Goal: Transaction & Acquisition: Purchase product/service

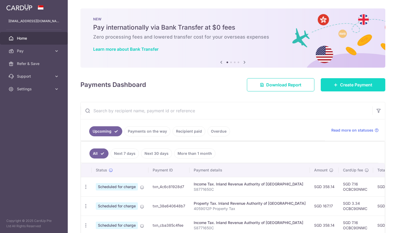
click at [341, 82] on span "Create Payment" at bounding box center [356, 85] width 32 height 6
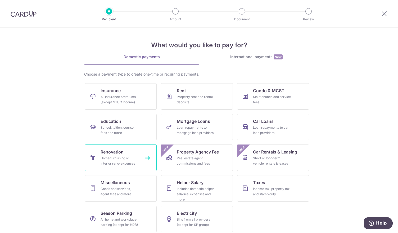
click at [124, 158] on div "Home furnishing or interior reno-expenses" at bounding box center [120, 161] width 38 height 11
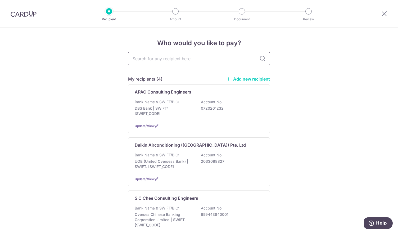
click at [193, 64] on input "text" at bounding box center [199, 58] width 142 height 13
click at [204, 61] on input "text" at bounding box center [199, 58] width 142 height 13
type input "office ttg"
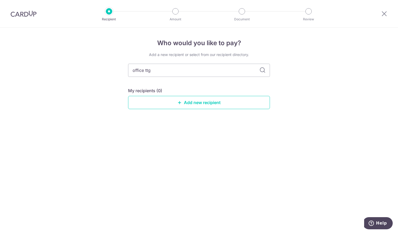
click at [259, 58] on div "Add a new recipient or select from our recipient directory. office ttg My recip…" at bounding box center [199, 85] width 142 height 66
click at [201, 106] on link "Add new recipient" at bounding box center [199, 102] width 142 height 13
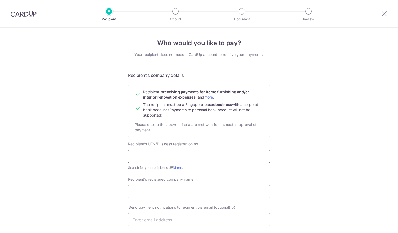
click at [165, 157] on input "text" at bounding box center [199, 156] width 142 height 13
type input "53311284B"
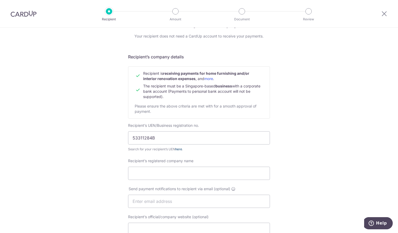
scroll to position [26, 0]
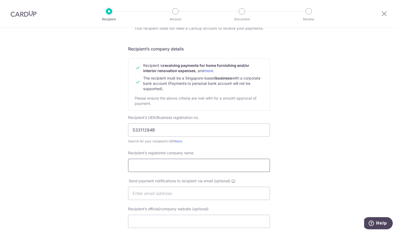
click at [160, 169] on input "Recipient’s registered company name" at bounding box center [199, 165] width 142 height 13
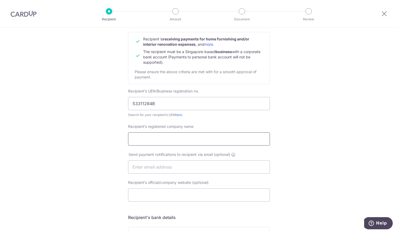
click at [166, 142] on input "Recipient’s registered company name" at bounding box center [199, 139] width 142 height 13
type input "Office TTG"
click at [136, 108] on input "53311284B" at bounding box center [199, 103] width 142 height 13
click at [138, 105] on input "53311284B" at bounding box center [199, 103] width 142 height 13
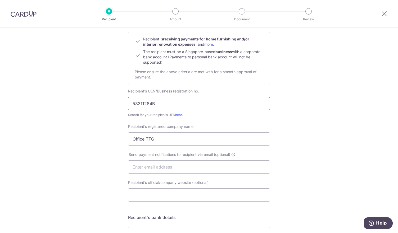
click at [138, 105] on input "53311284B" at bounding box center [199, 103] width 142 height 13
click at [206, 198] on input "Recipient’s official/company website (optional)" at bounding box center [199, 195] width 142 height 13
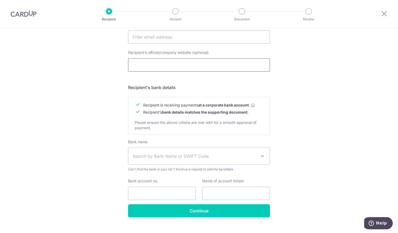
scroll to position [185, 0]
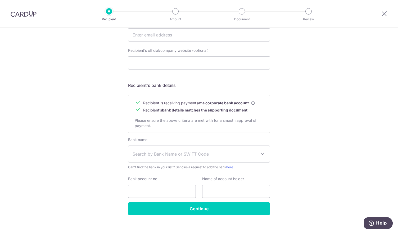
click at [192, 153] on span "Search by Bank Name or SWIFT Code" at bounding box center [195, 154] width 124 height 6
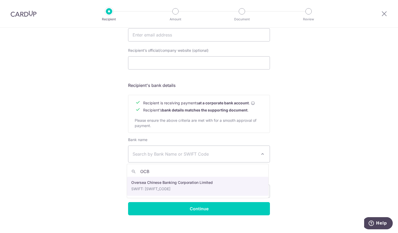
type input "OCB"
click at [160, 186] on input "Bank account no." at bounding box center [162, 191] width 68 height 13
select select "12"
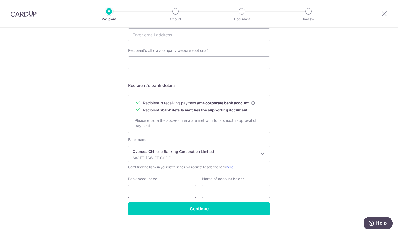
click at [167, 192] on input "Bank account no." at bounding box center [162, 191] width 68 height 13
click at [163, 192] on input "Bank account no." at bounding box center [162, 191] width 68 height 13
click at [291, 162] on div "Who would you like to pay? Your recipient does not need a CardUp account to rec…" at bounding box center [199, 42] width 398 height 398
click at [179, 195] on input "Bank account no." at bounding box center [162, 191] width 68 height 13
type input "538733064001"
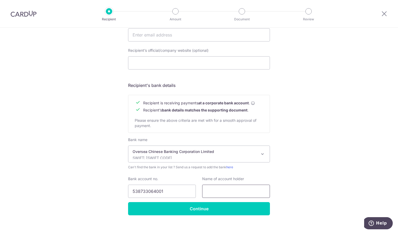
click at [228, 194] on input "text" at bounding box center [236, 191] width 68 height 13
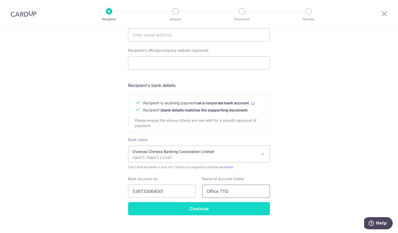
type input "Office TTG"
click at [213, 213] on input "Continue" at bounding box center [199, 208] width 142 height 13
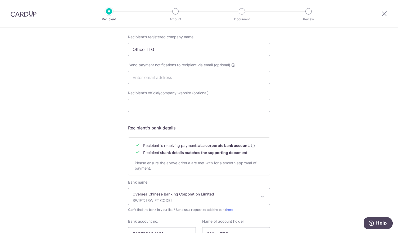
scroll to position [106, 0]
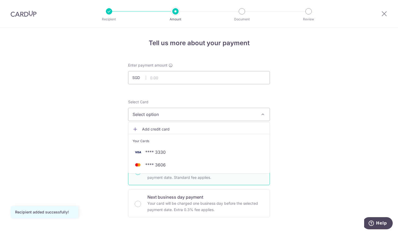
scroll to position [26, 0]
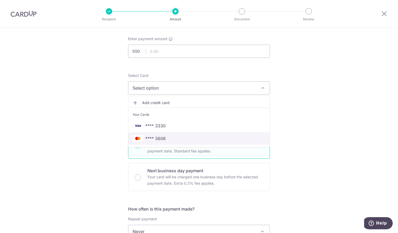
click at [158, 139] on span "**** 3606" at bounding box center [155, 138] width 20 height 6
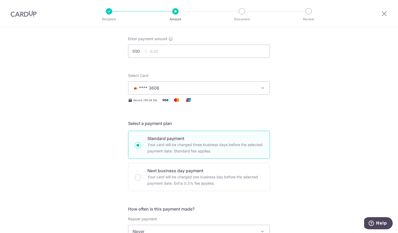
click at [190, 52] on input "text" at bounding box center [199, 51] width 142 height 13
drag, startPoint x: 286, startPoint y: 66, endPoint x: 243, endPoint y: 85, distance: 47.4
type input "5,150.38"
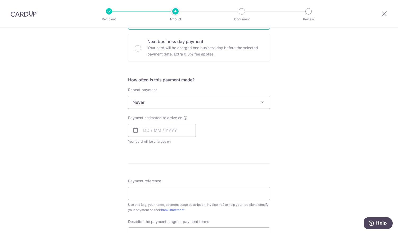
scroll to position [159, 0]
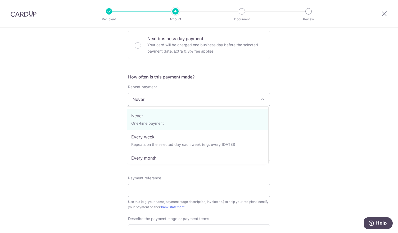
click at [231, 101] on span "Never" at bounding box center [198, 99] width 141 height 13
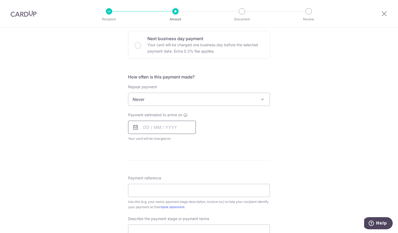
click at [143, 130] on input "text" at bounding box center [162, 127] width 68 height 13
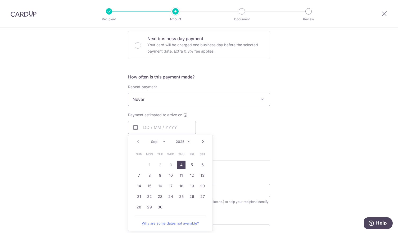
click at [180, 166] on link "4" at bounding box center [181, 165] width 8 height 8
click at [260, 143] on div "How often is this payment made? Repeat payment Never Every week Every month Eve…" at bounding box center [199, 110] width 142 height 72
type input "[DATE]"
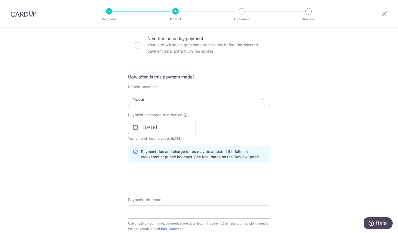
drag, startPoint x: 223, startPoint y: 184, endPoint x: 221, endPoint y: 183, distance: 2.8
click at [223, 184] on form "Enter payment amount SGD 5,150.38 5150.38 Recipient added successfully! Select …" at bounding box center [199, 142] width 142 height 476
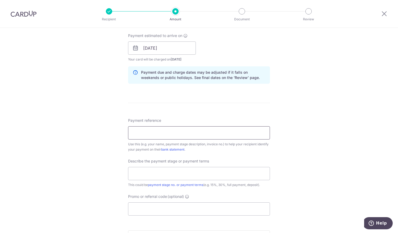
click at [184, 132] on input "Payment reference" at bounding box center [199, 132] width 142 height 13
click at [256, 111] on form "Enter payment amount SGD 5,150.38 5150.38 Recipient added successfully! Select …" at bounding box center [199, 63] width 142 height 476
click at [212, 133] on input "Payment reference" at bounding box center [199, 132] width 142 height 13
type input "TTG/1066/928-25"
click at [195, 179] on input "text" at bounding box center [199, 173] width 142 height 13
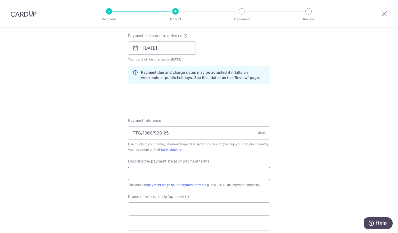
type input "N"
type input "Near Final"
click at [151, 210] on input "Promo or referral code (optional)" at bounding box center [199, 209] width 142 height 13
click at [174, 210] on input "Promo or referral code (optional)" at bounding box center [199, 209] width 142 height 13
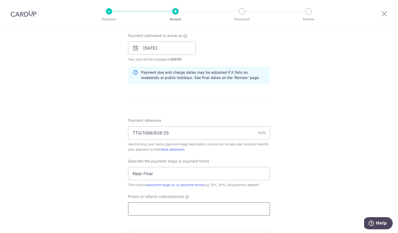
paste input "RENO25ONE"
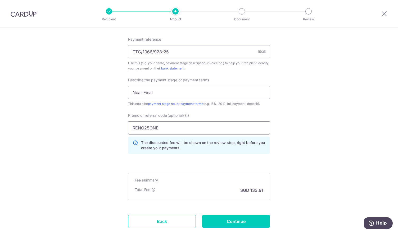
scroll to position [352, 0]
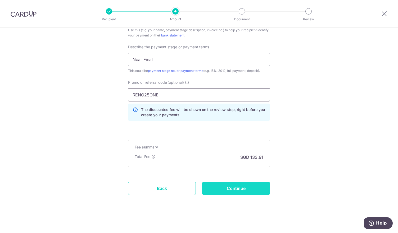
type input "RENO25ONE"
click at [252, 189] on input "Continue" at bounding box center [236, 188] width 68 height 13
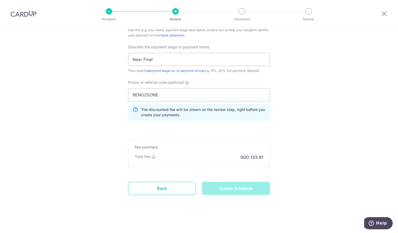
type input "Create Schedule"
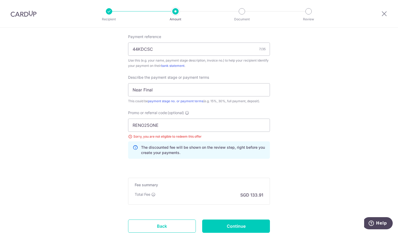
scroll to position [360, 0]
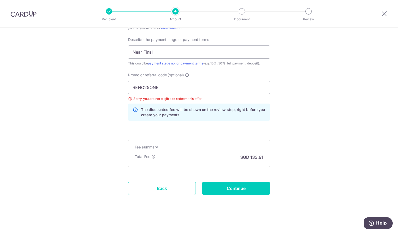
click at [128, 97] on div "Sorry, you are not eligible to redeem this offer" at bounding box center [199, 98] width 142 height 5
click at [154, 89] on input "RENO25ONE" at bounding box center [199, 87] width 142 height 13
click at [173, 89] on input "RENO25ONE" at bounding box center [199, 87] width 142 height 13
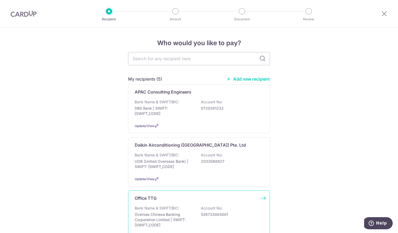
click at [157, 207] on p "Bank Name & SWIFT/BIC:" at bounding box center [157, 208] width 44 height 5
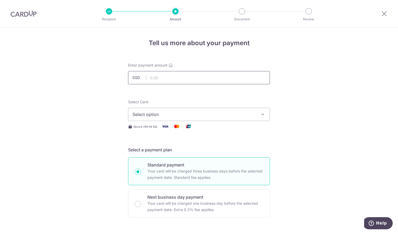
click at [187, 78] on input "text" at bounding box center [199, 77] width 142 height 13
type input "5,150.38"
click at [191, 117] on span "Select option" at bounding box center [194, 114] width 123 height 6
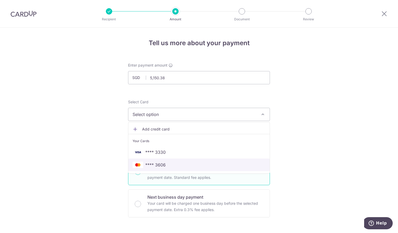
click at [168, 164] on span "**** 3606" at bounding box center [199, 165] width 133 height 6
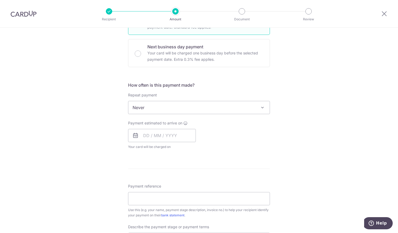
scroll to position [159, 0]
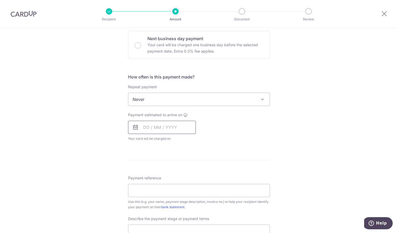
click at [161, 130] on input "text" at bounding box center [162, 127] width 68 height 13
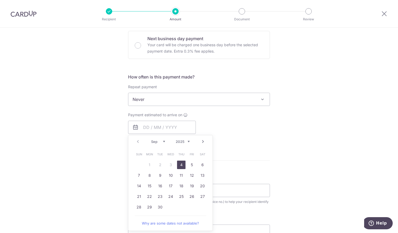
click at [179, 164] on link "4" at bounding box center [181, 165] width 8 height 8
click at [0, 0] on p "Payment due and charge dates may be adjusted if it falls on weekends or public …" at bounding box center [0, 0] width 0 height 0
type input "04/09/2025"
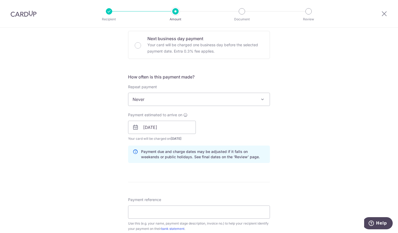
click at [348, 152] on div "Tell us more about your payment Enter payment amount SGD 5,150.38 5150.38 Selec…" at bounding box center [199, 137] width 398 height 536
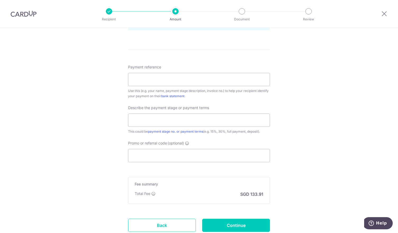
scroll to position [317, 0]
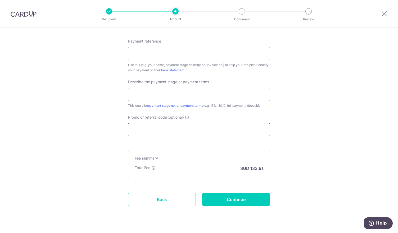
click at [174, 133] on input "Promo or referral code (optional)" at bounding box center [199, 129] width 142 height 13
paste input "RENO25ONE"
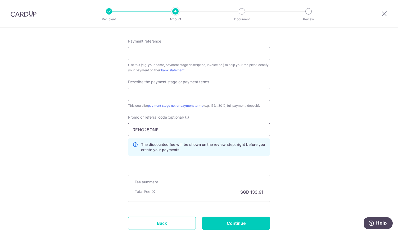
type input "RENO25ONE"
click at [159, 60] on div "Payment reference Use this (e.g. your name, payment stage description, invoice …" at bounding box center [199, 56] width 142 height 34
click at [163, 55] on input "Payment reference" at bounding box center [199, 53] width 142 height 13
type input "44KDCSC"
type input "NearFinal"
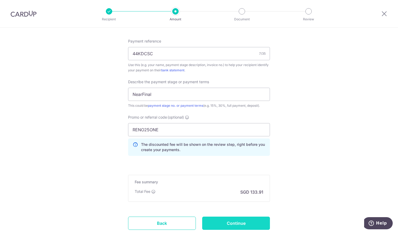
click at [230, 224] on input "Continue" at bounding box center [236, 223] width 68 height 13
type input "Create Schedule"
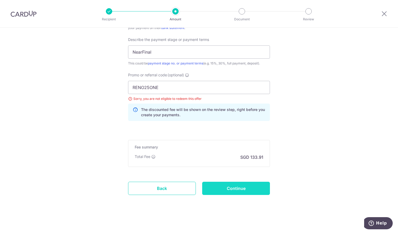
click at [247, 187] on input "Continue" at bounding box center [236, 188] width 68 height 13
type input "Update Schedule"
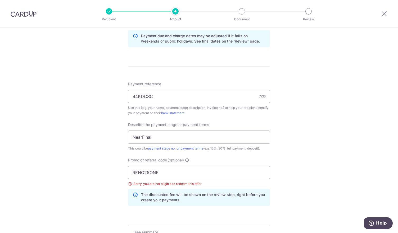
scroll to position [333, 0]
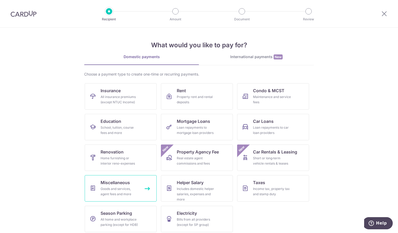
click at [129, 192] on div "Goods and services, agent fees and more" at bounding box center [120, 192] width 38 height 11
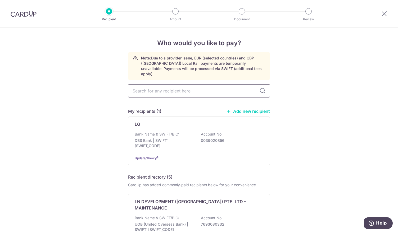
click at [180, 84] on input "text" at bounding box center [199, 90] width 142 height 13
type input "office"
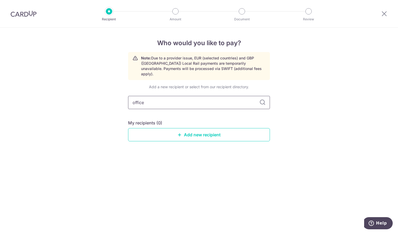
drag, startPoint x: 159, startPoint y: 101, endPoint x: 92, endPoint y: 88, distance: 68.7
click at [92, 88] on div "Who would you like to pay? Note: Due to a provider issue, EUR (selected countri…" at bounding box center [199, 131] width 398 height 206
click at [188, 96] on input "office" at bounding box center [199, 102] width 142 height 13
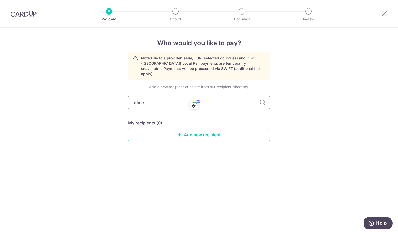
click at [139, 102] on input "office" at bounding box center [199, 102] width 142 height 13
click at [179, 104] on div "Add a new recipient or select from our recipient directory. My recipients (0) A…" at bounding box center [199, 117] width 142 height 66
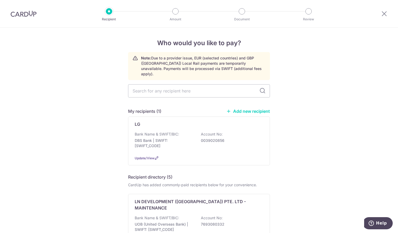
click at [243, 109] on link "Add new recipient" at bounding box center [248, 111] width 44 height 5
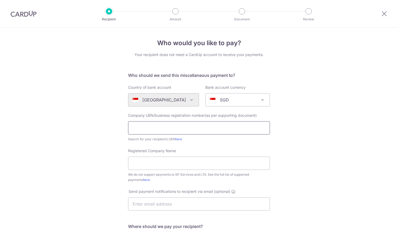
click at [173, 132] on input "text" at bounding box center [199, 127] width 142 height 13
click at [174, 132] on input "text" at bounding box center [199, 127] width 142 height 13
type input "53311"
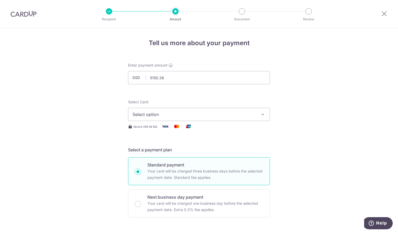
type input "5,150.38"
click at [178, 117] on span "Select option" at bounding box center [194, 114] width 123 height 6
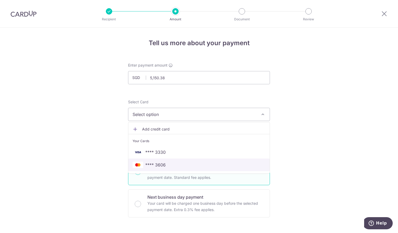
click at [157, 163] on span "**** 3606" at bounding box center [155, 165] width 20 height 6
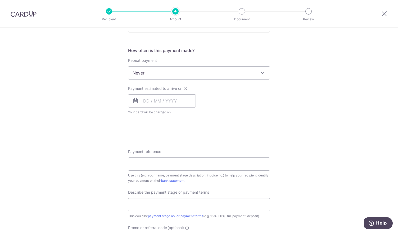
scroll to position [132, 0]
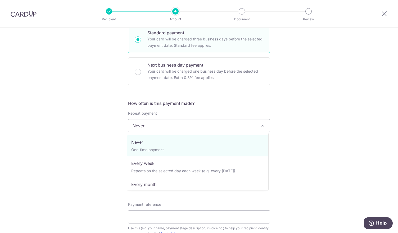
click at [248, 127] on span "Never" at bounding box center [198, 126] width 141 height 13
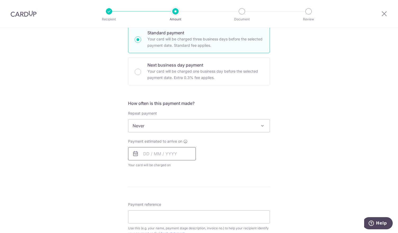
click at [179, 155] on input "text" at bounding box center [162, 153] width 68 height 13
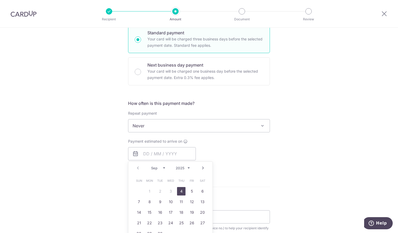
click at [177, 189] on link "4" at bounding box center [181, 191] width 8 height 8
click at [246, 164] on div "Payment estimated to arrive on Prev Next Sep Oct Nov Dec 2025 2026 2027 2028 20…" at bounding box center [199, 153] width 148 height 29
type input "[DATE]"
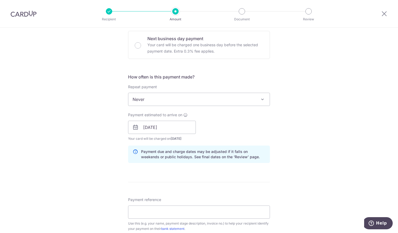
click at [183, 192] on form "Enter payment amount SGD 5,150.38 5150.38 Select Card **** 3606 Add credit card…" at bounding box center [199, 142] width 142 height 476
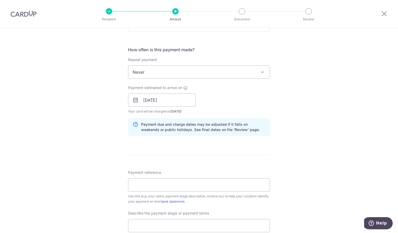
scroll to position [238, 0]
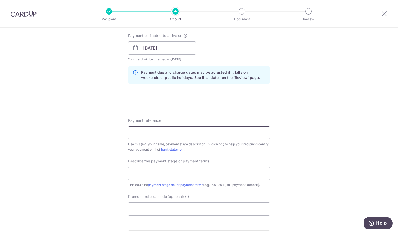
click at [188, 134] on input "Payment reference" at bounding box center [199, 132] width 142 height 13
type input "44KDCSC"
click at [177, 175] on input "text" at bounding box center [199, 173] width 142 height 13
type input "Near Final"
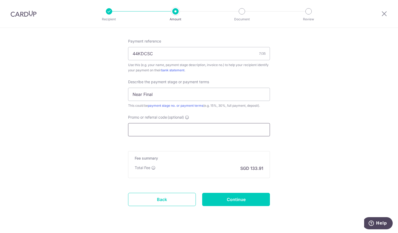
click at [210, 134] on input "Promo or referral code (optional)" at bounding box center [199, 129] width 142 height 13
paste input "OCBC90NMC"
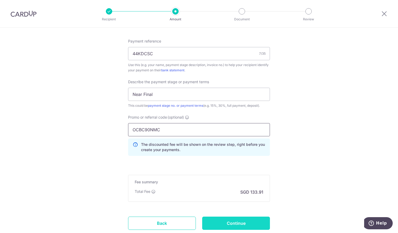
type input "OCBC90NMC"
click at [219, 221] on input "Continue" at bounding box center [236, 223] width 68 height 13
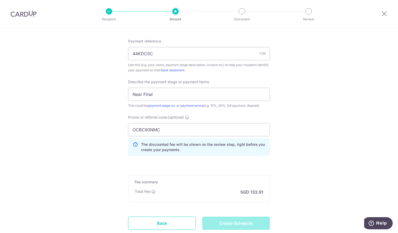
type input "Create Schedule"
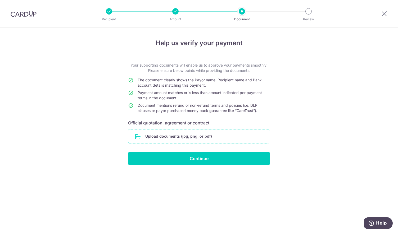
click at [157, 136] on input "file" at bounding box center [198, 137] width 141 height 14
click at [155, 140] on input "file" at bounding box center [198, 137] width 141 height 14
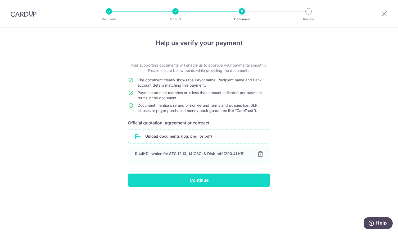
click at [212, 181] on input "Continue" at bounding box center [199, 180] width 142 height 13
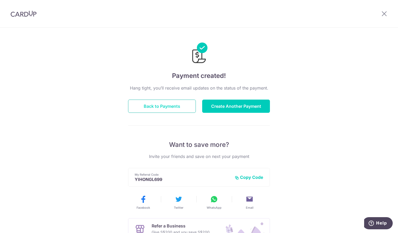
click at [155, 106] on button "Back to Payments" at bounding box center [162, 106] width 68 height 13
